Goal: Task Accomplishment & Management: Use online tool/utility

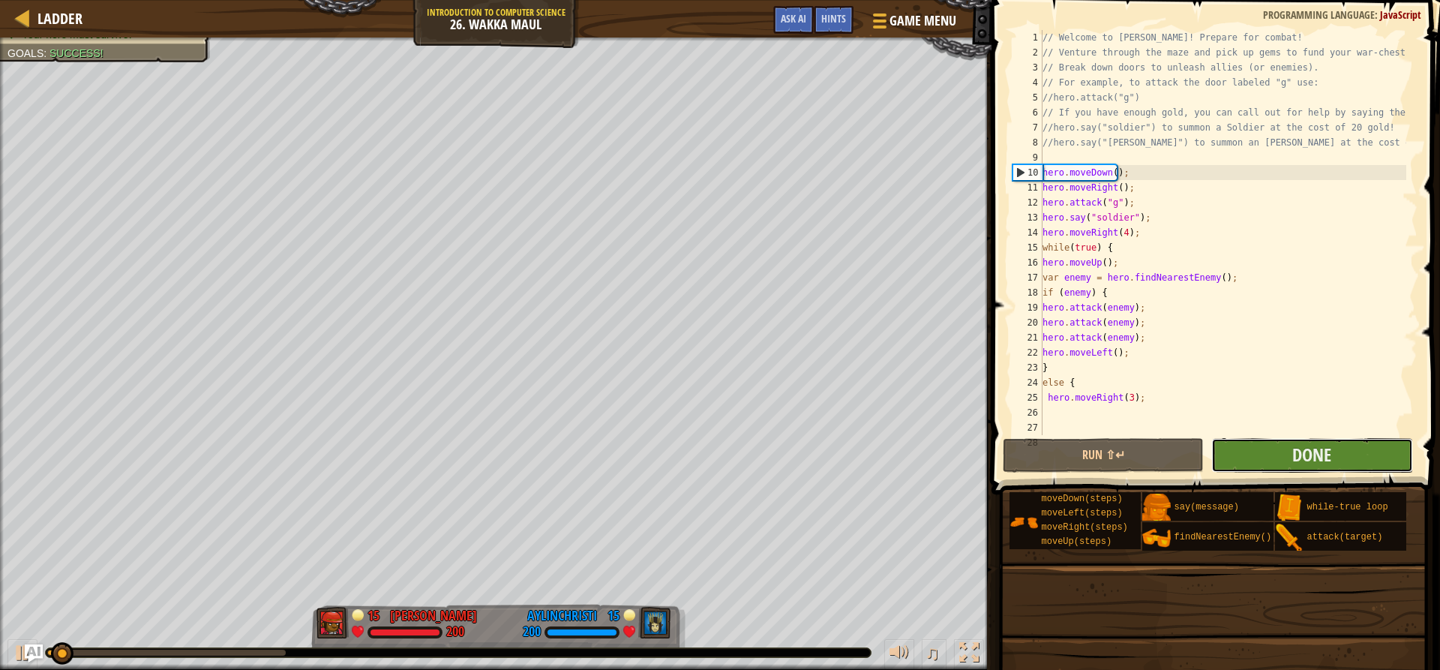
click at [1259, 461] on button "Done" at bounding box center [1311, 455] width 201 height 34
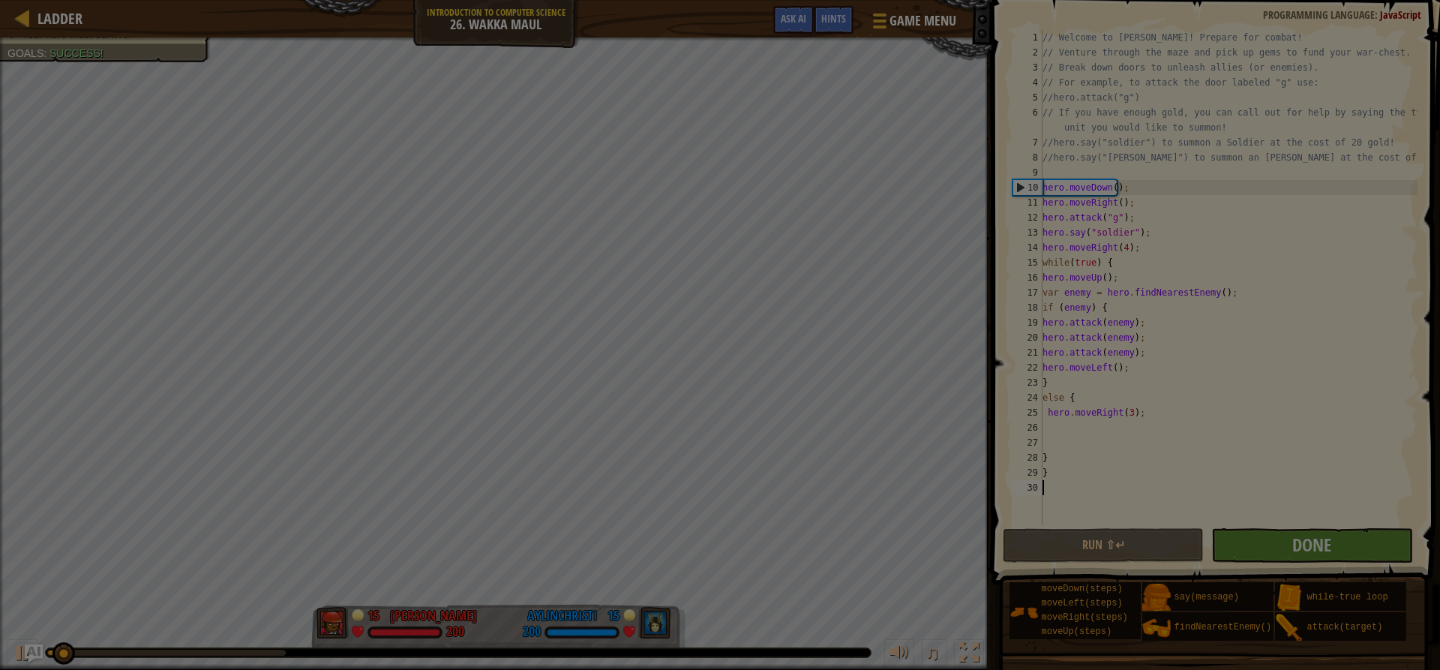
click at [1259, 1] on body "Ladder Introduction to Computer Science 26. Wakka Maul Game Menu Done Hints Ask…" at bounding box center [720, 0] width 1440 height 1
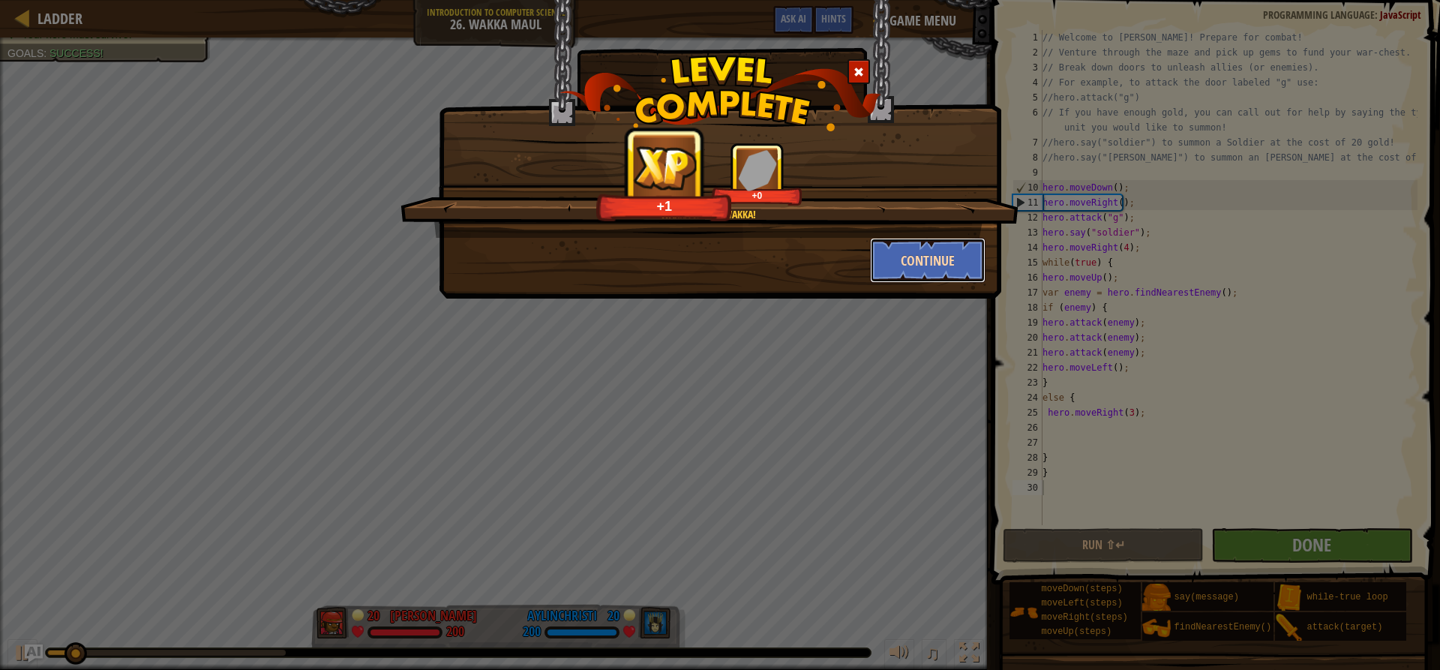
click at [926, 250] on button "Continue" at bounding box center [928, 260] width 116 height 45
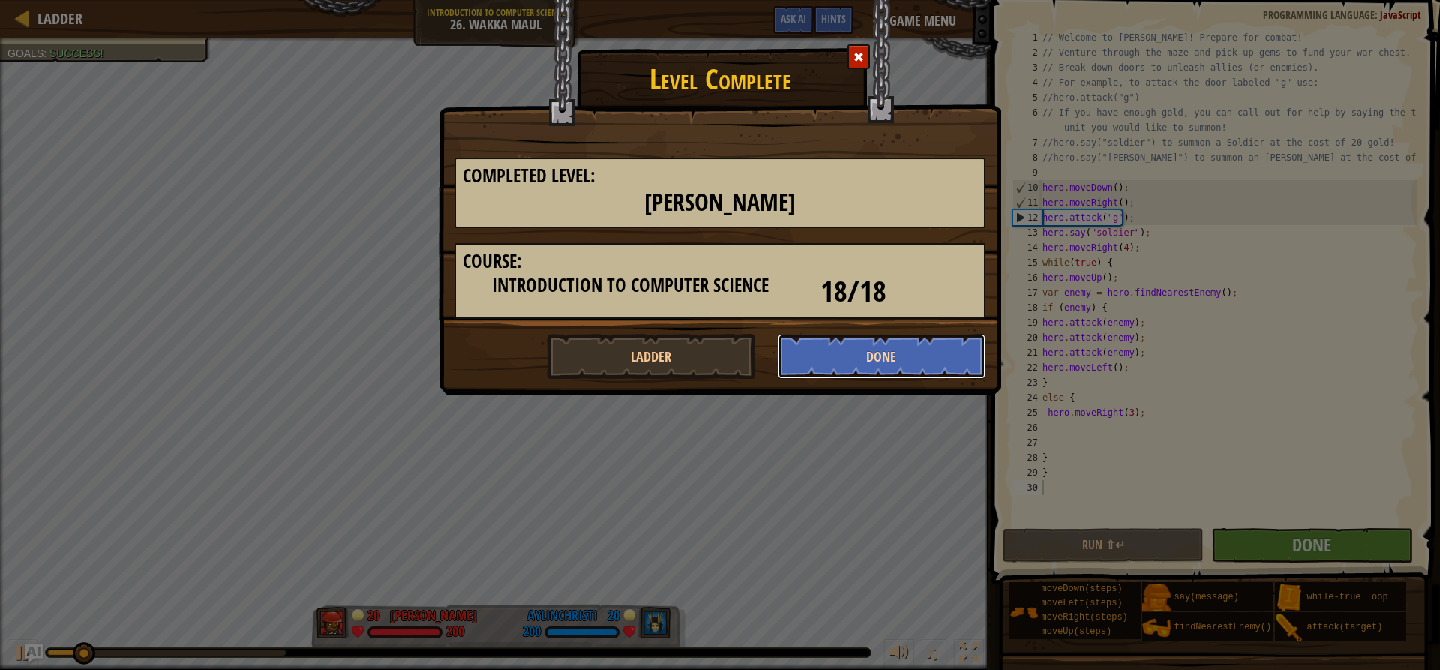
click at [787, 364] on button "Done" at bounding box center [882, 356] width 208 height 45
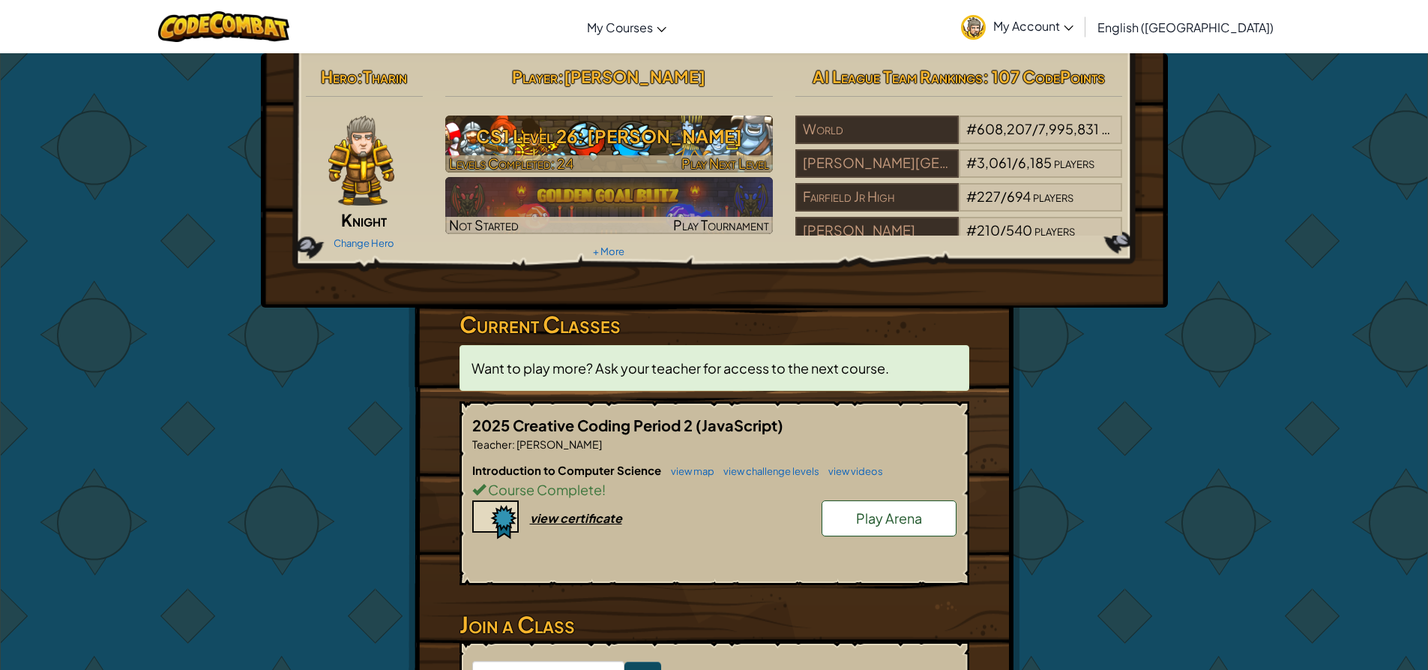
click at [643, 149] on h3 "CS1 Level 26: [PERSON_NAME]" at bounding box center [609, 136] width 328 height 34
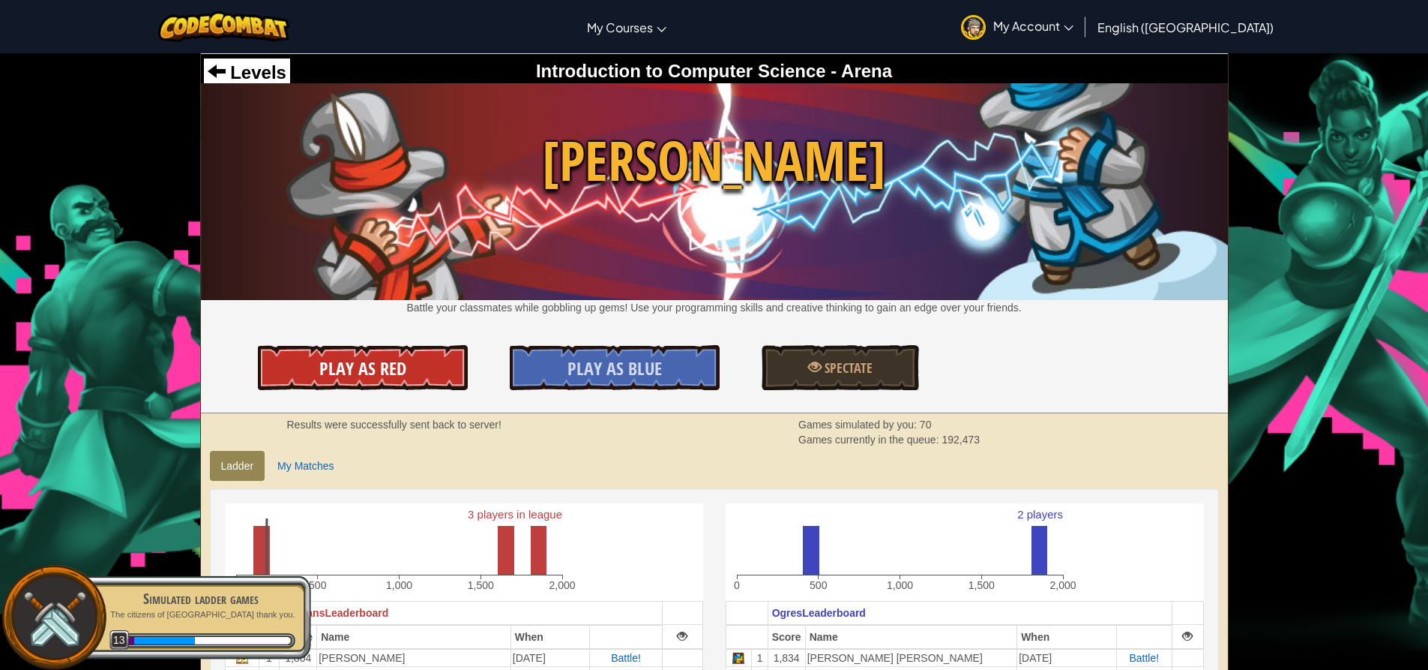
click at [370, 358] on span "Play As Red" at bounding box center [362, 368] width 87 height 24
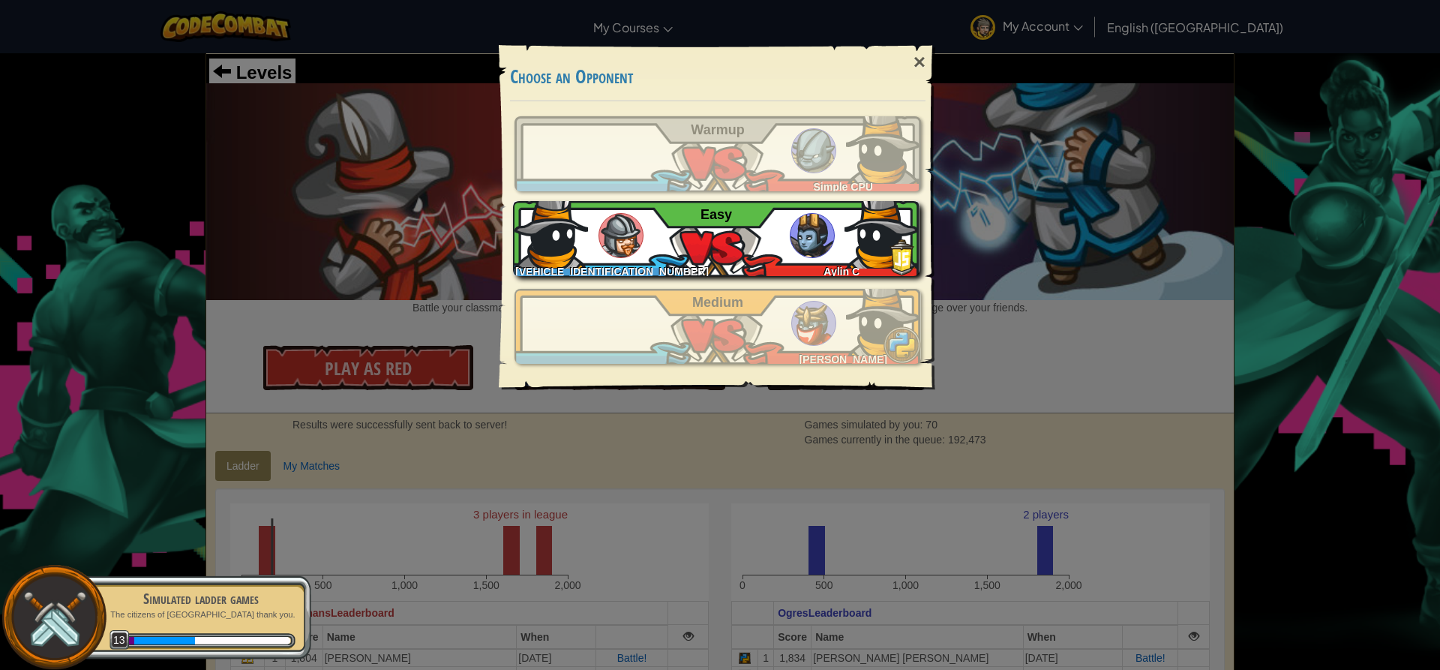
click at [599, 223] on div "[VEHICLE_IDENTIFICATION_NUMBER] Aylin C Easy" at bounding box center [716, 238] width 406 height 75
